Goal: Understand process/instructions

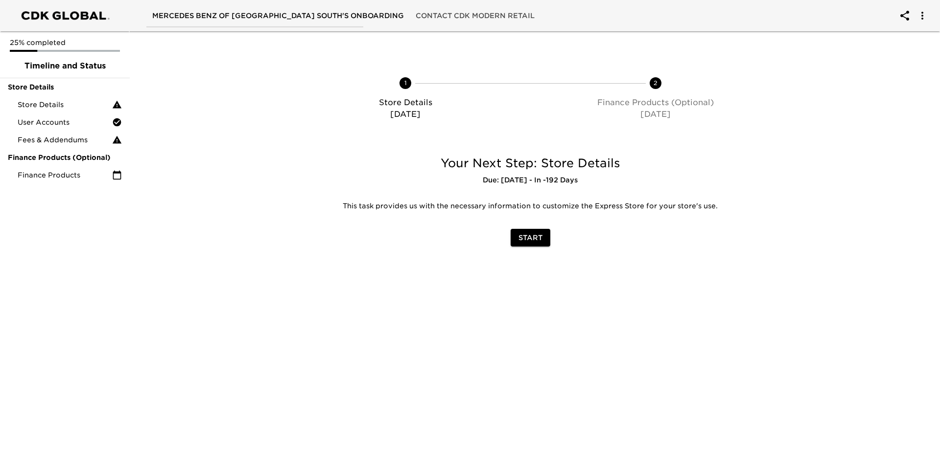
click at [530, 241] on span "Start" at bounding box center [530, 238] width 24 height 12
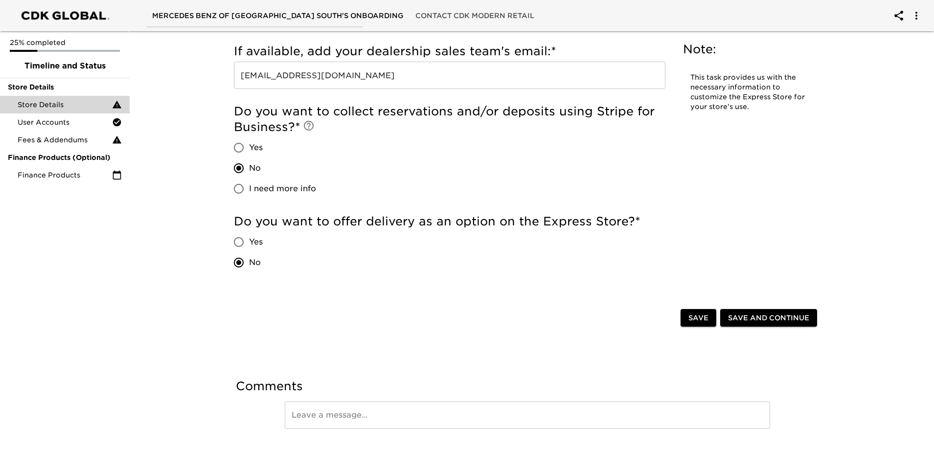
scroll to position [1296, 0]
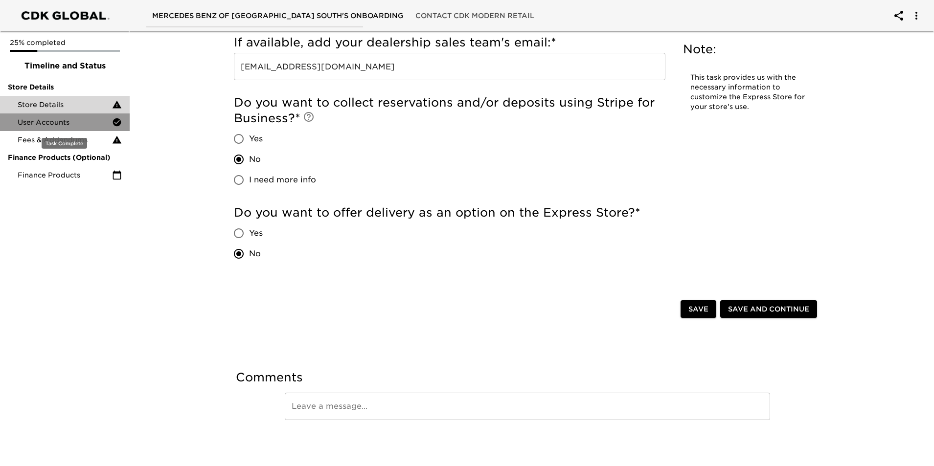
click at [70, 122] on span "User Accounts" at bounding box center [65, 122] width 94 height 10
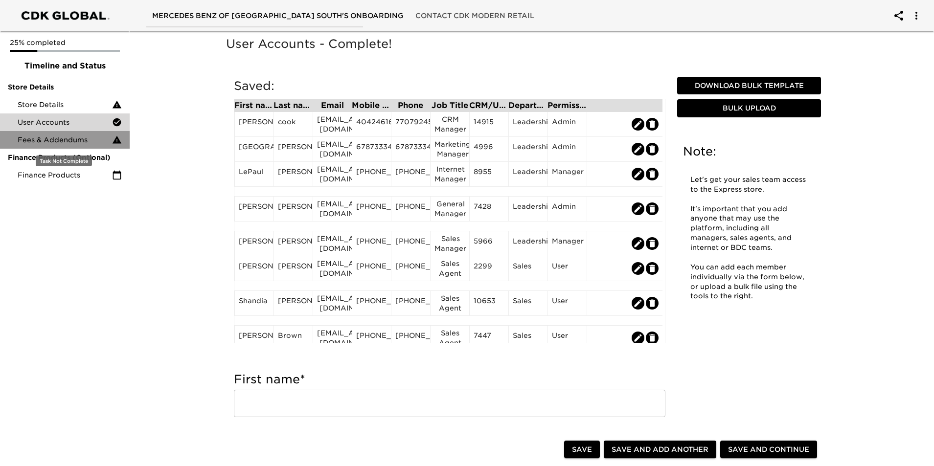
click at [90, 143] on span "Fees & Addendums" at bounding box center [65, 140] width 94 height 10
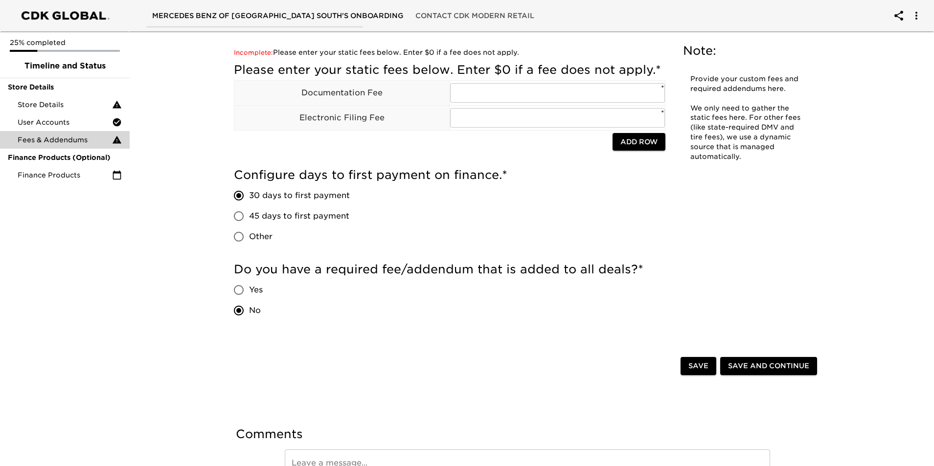
scroll to position [90, 0]
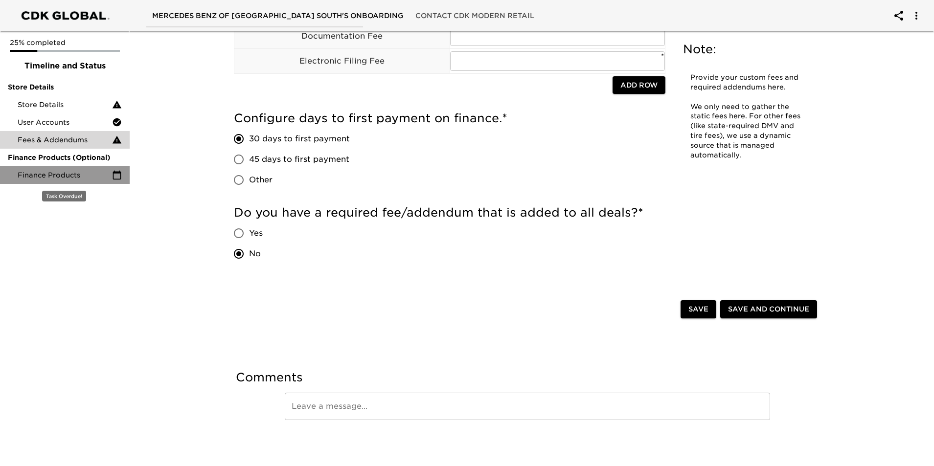
click at [56, 173] on span "Finance Products" at bounding box center [65, 175] width 94 height 10
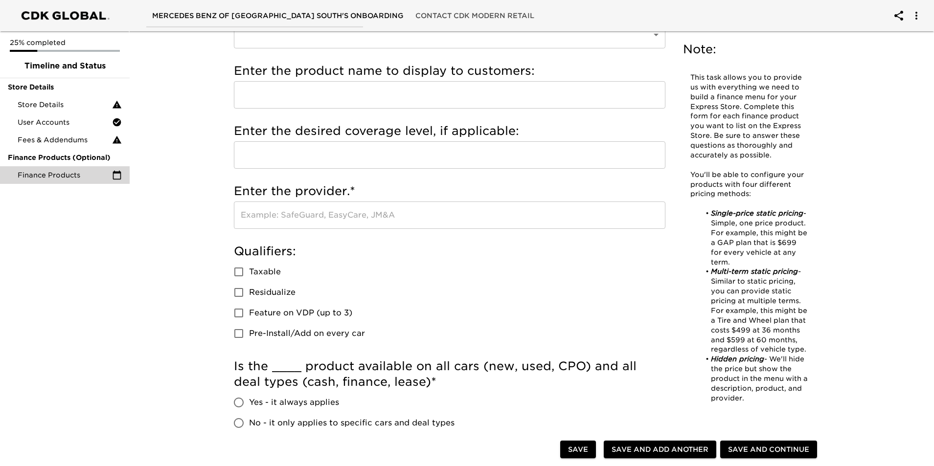
scroll to position [98, 0]
